Goal: Information Seeking & Learning: Learn about a topic

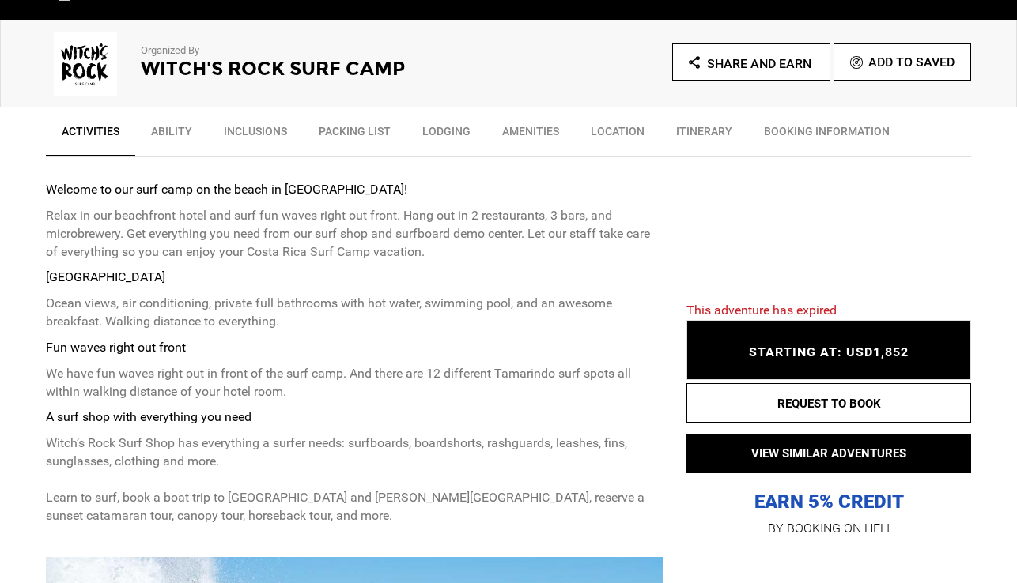
scroll to position [556, 0]
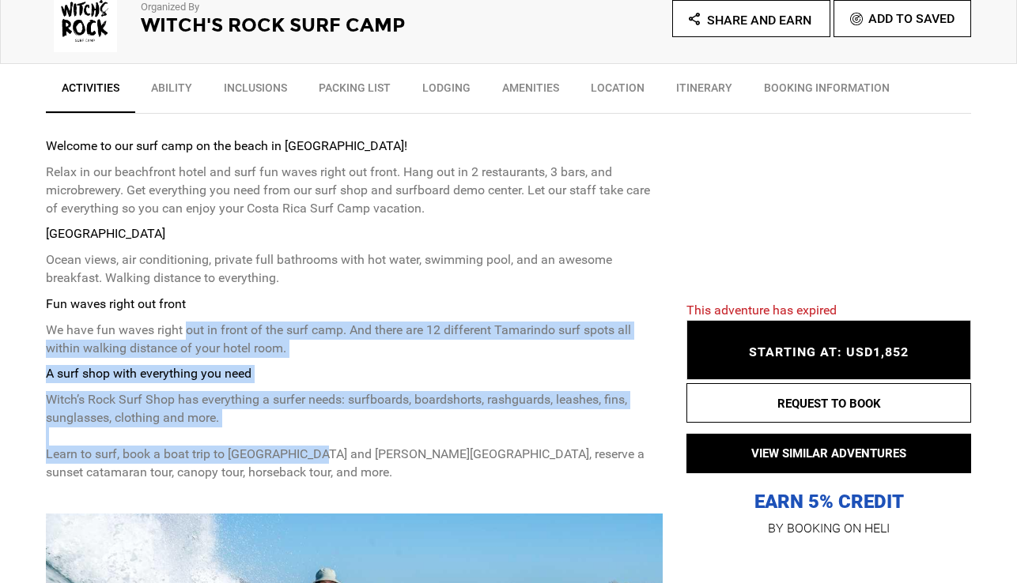
drag, startPoint x: 187, startPoint y: 339, endPoint x: 305, endPoint y: 458, distance: 167.2
click at [305, 458] on div "Welcome to our surf camp on the beach in [GEOGRAPHIC_DATA]! Relax in our beachf…" at bounding box center [354, 310] width 617 height 345
click at [305, 458] on p "Witch’s Rock Surf Shop has everything a surfer needs: surfboards, boardshorts, …" at bounding box center [354, 436] width 617 height 90
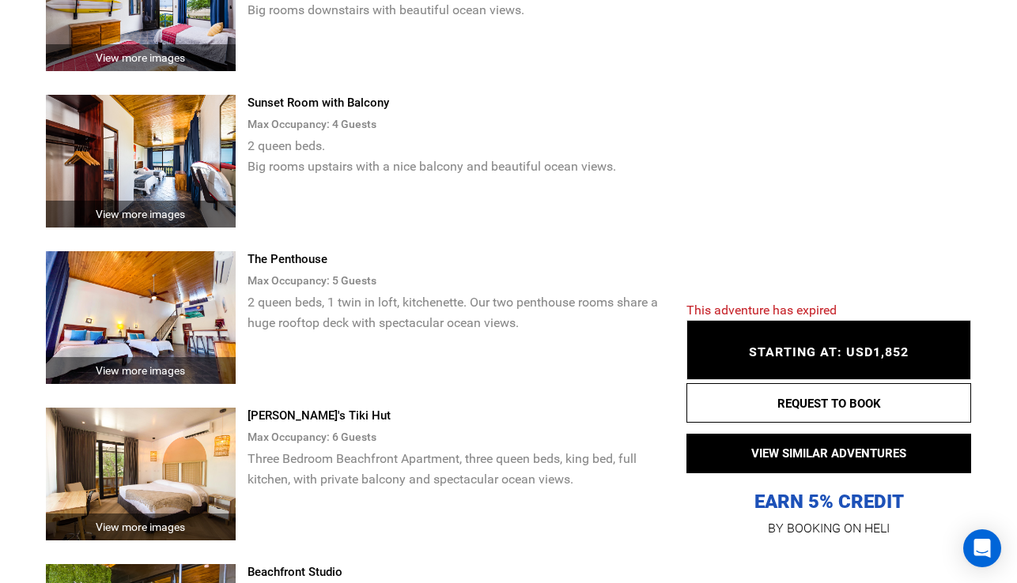
scroll to position [3060, 0]
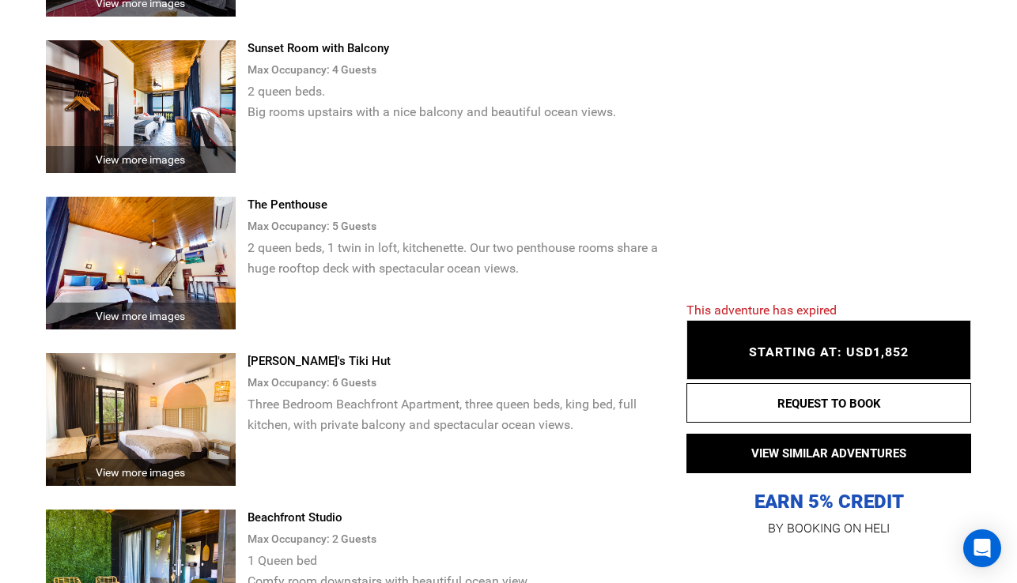
click at [149, 382] on img at bounding box center [141, 419] width 190 height 133
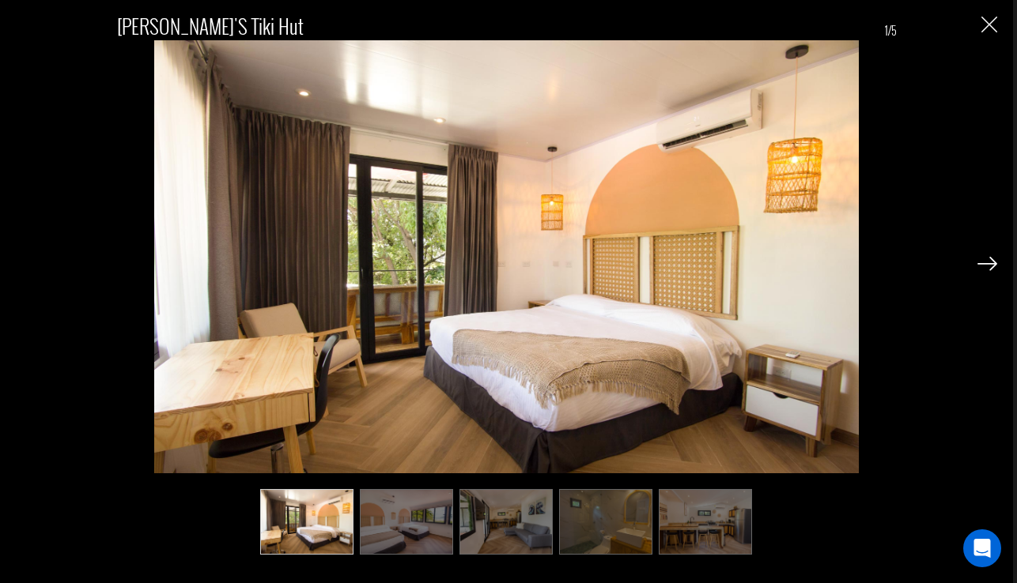
click at [987, 266] on img at bounding box center [987, 264] width 20 height 14
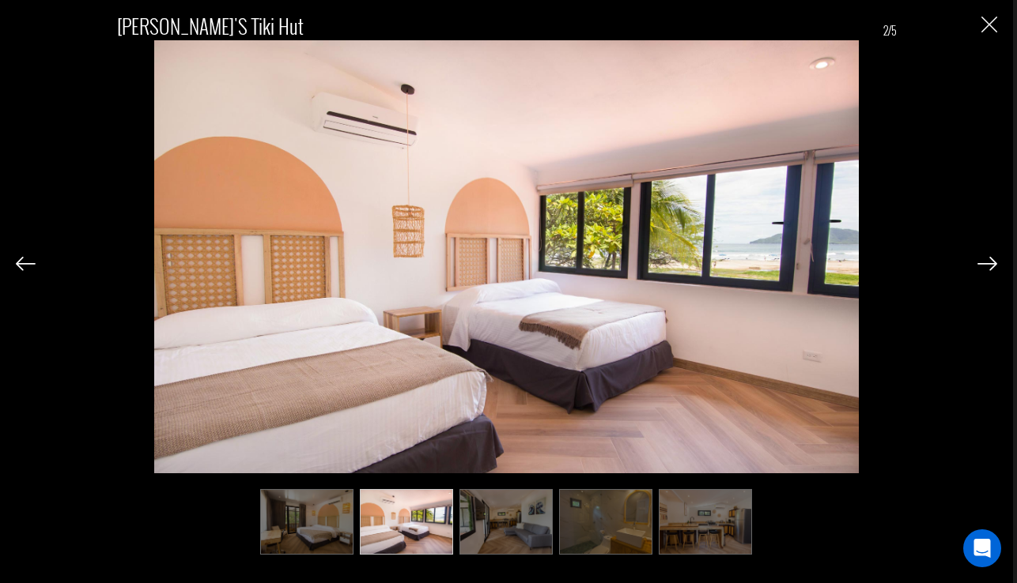
click at [987, 266] on img at bounding box center [987, 264] width 20 height 14
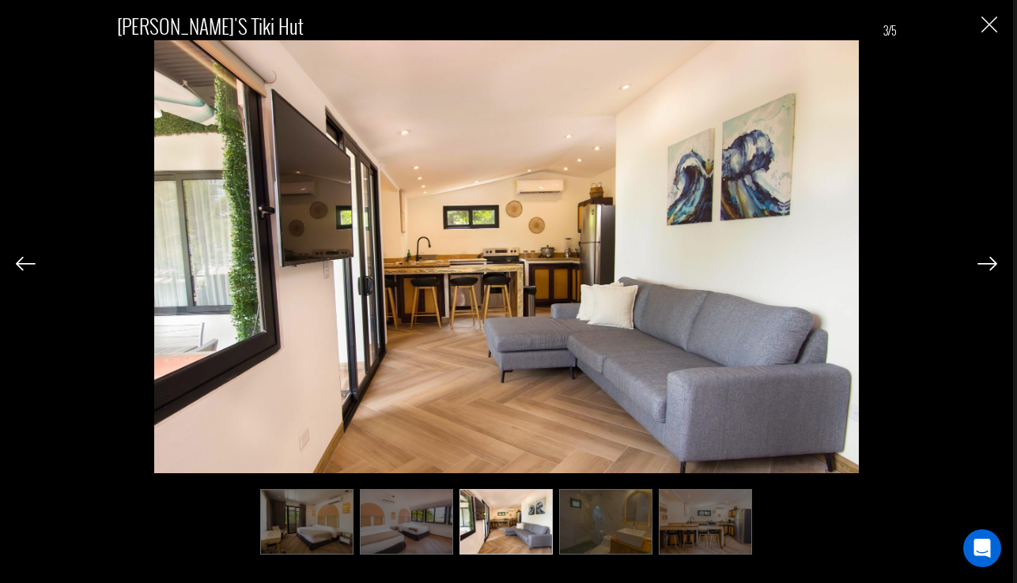
click at [987, 266] on img at bounding box center [987, 264] width 20 height 14
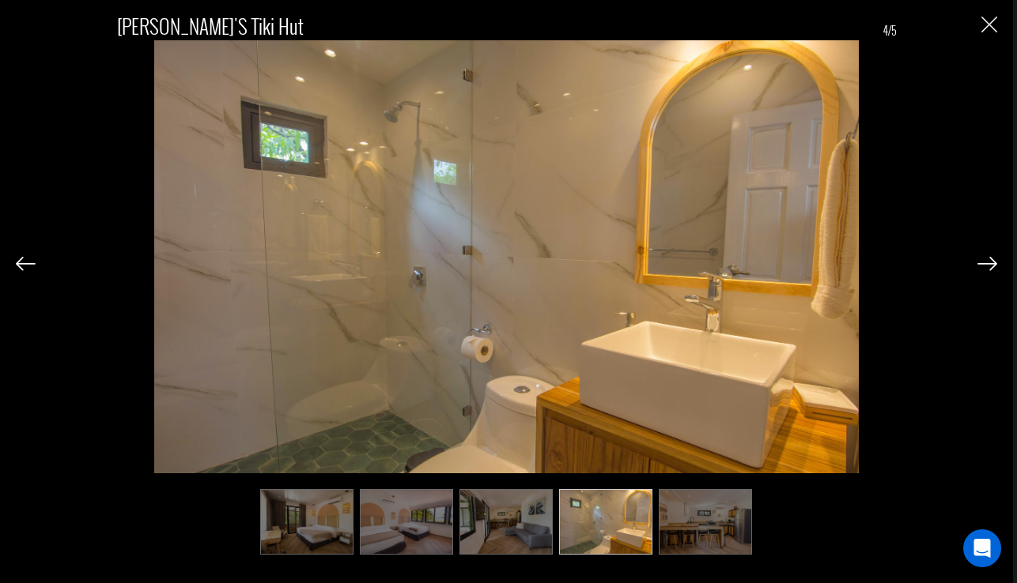
click at [32, 268] on img at bounding box center [26, 264] width 20 height 14
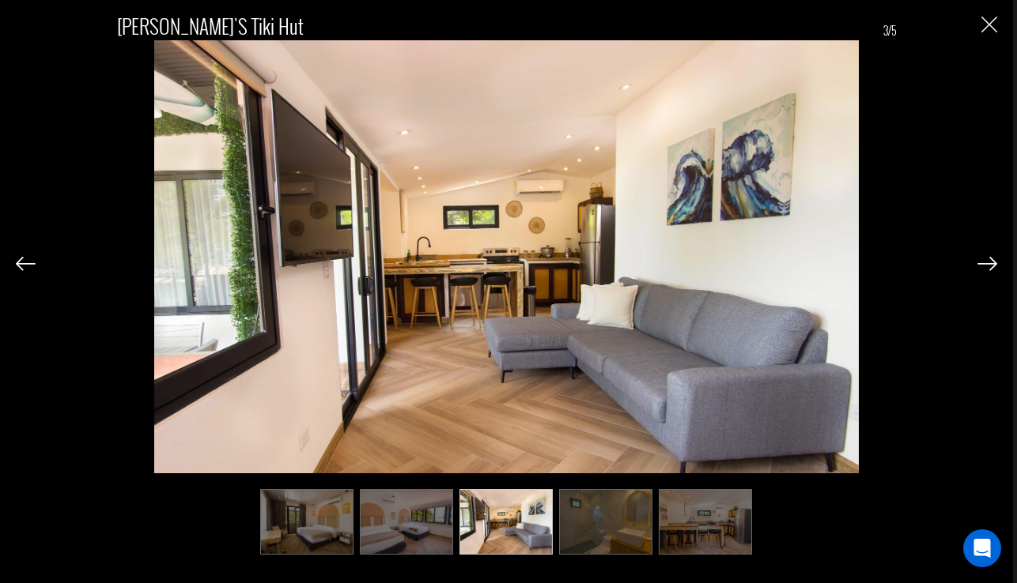
click at [989, 261] on img at bounding box center [987, 264] width 20 height 14
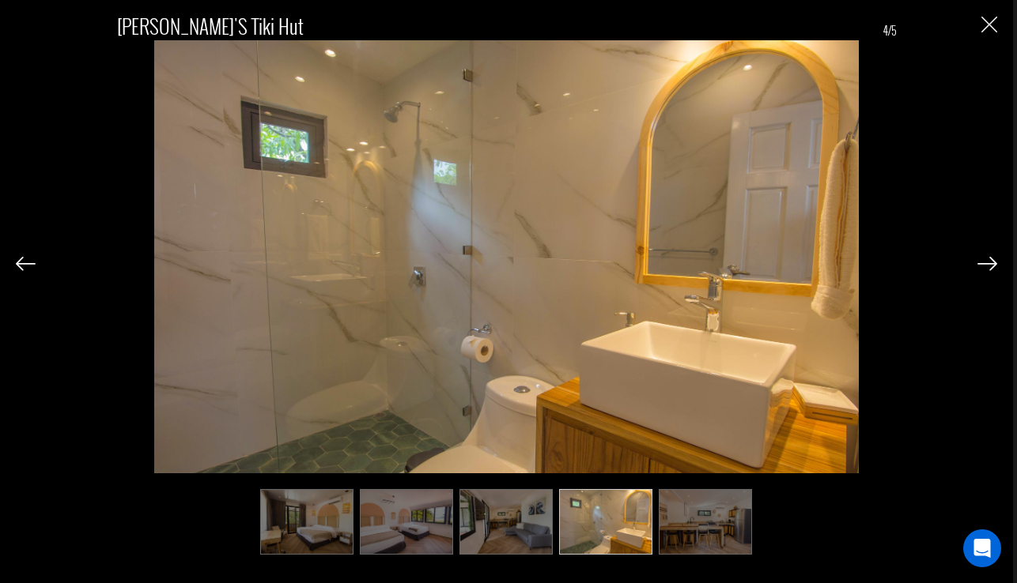
click at [989, 261] on img at bounding box center [987, 264] width 20 height 14
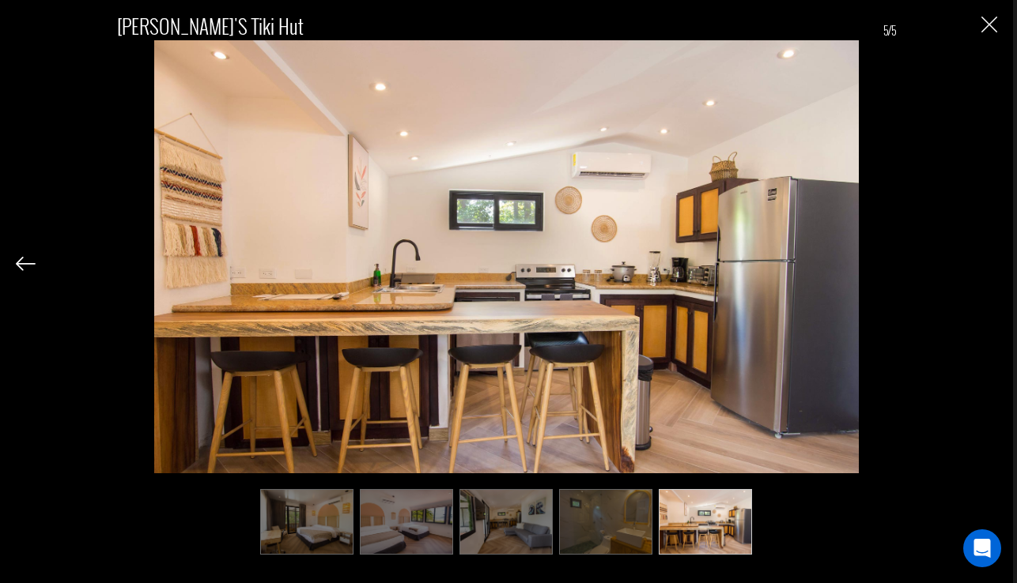
click at [989, 261] on div "[PERSON_NAME]'s Tiki Hut 5/5" at bounding box center [506, 277] width 981 height 554
click at [988, 26] on img "Close" at bounding box center [989, 25] width 16 height 16
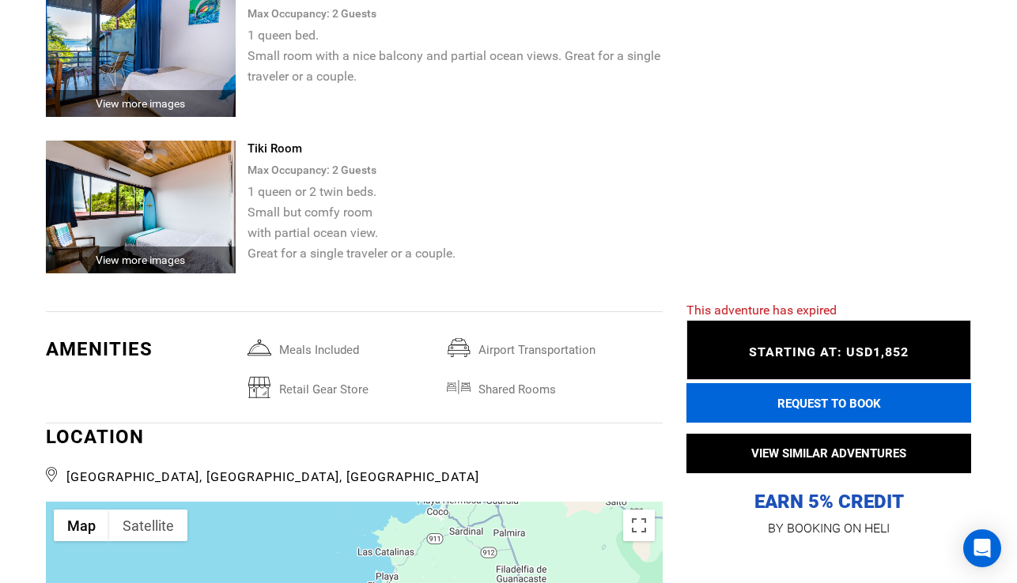
scroll to position [3864, 0]
